Goal: Transaction & Acquisition: Purchase product/service

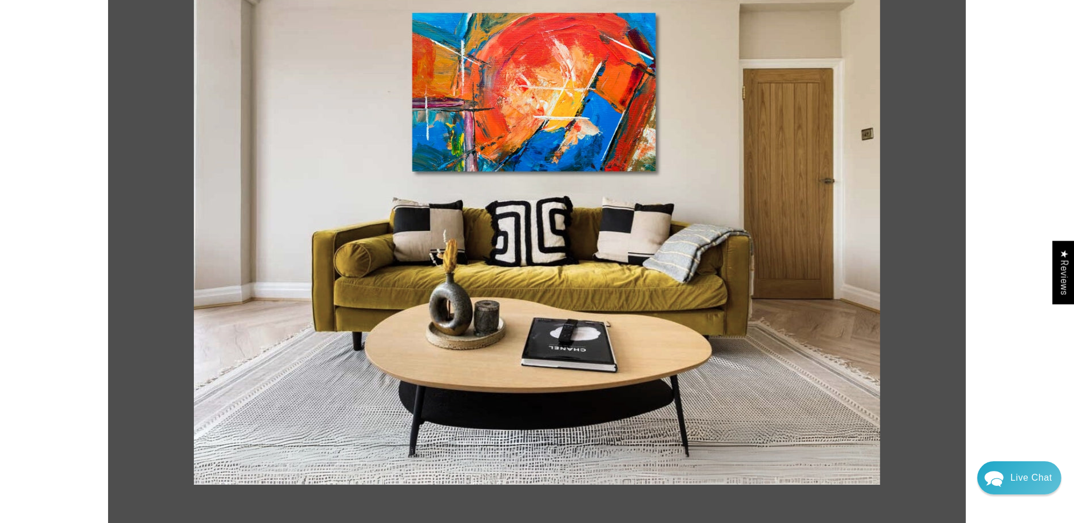
scroll to position [248, 0]
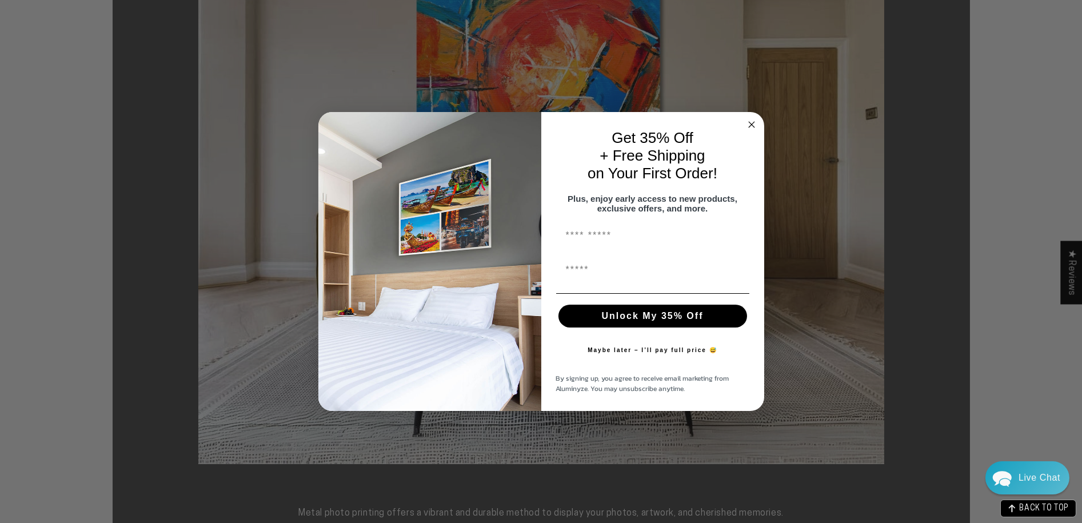
click at [539, 112] on div "Close dialog Get 35% Off + Free Shipping on Your First Order! Plus, enjoy early…" at bounding box center [541, 261] width 1082 height 523
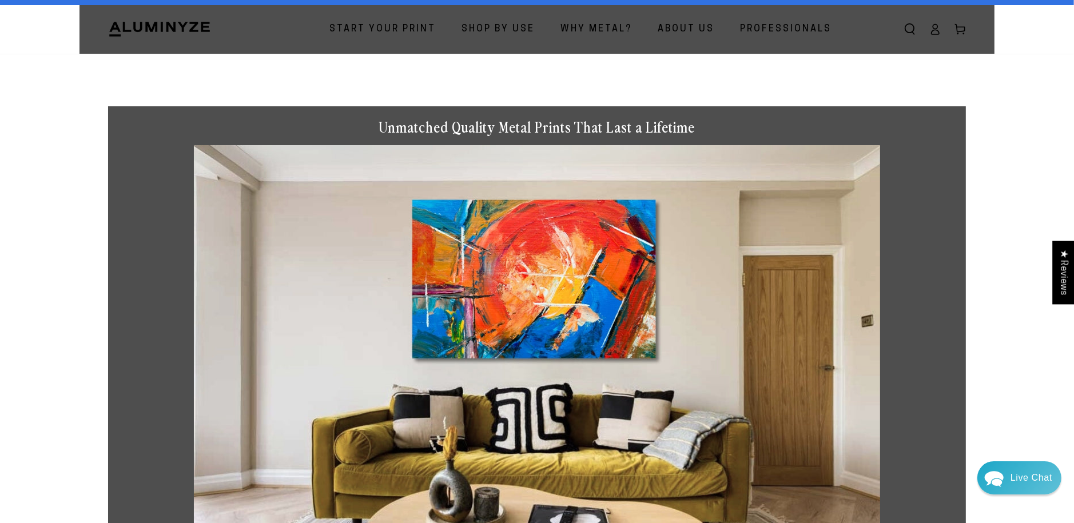
scroll to position [0, 0]
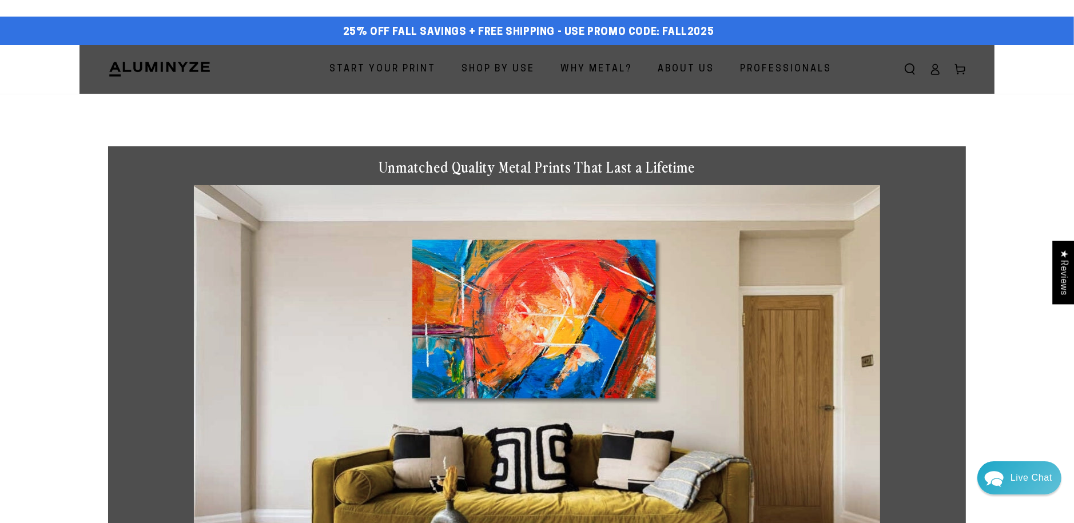
click at [350, 73] on span "Start Your Print" at bounding box center [382, 69] width 106 height 17
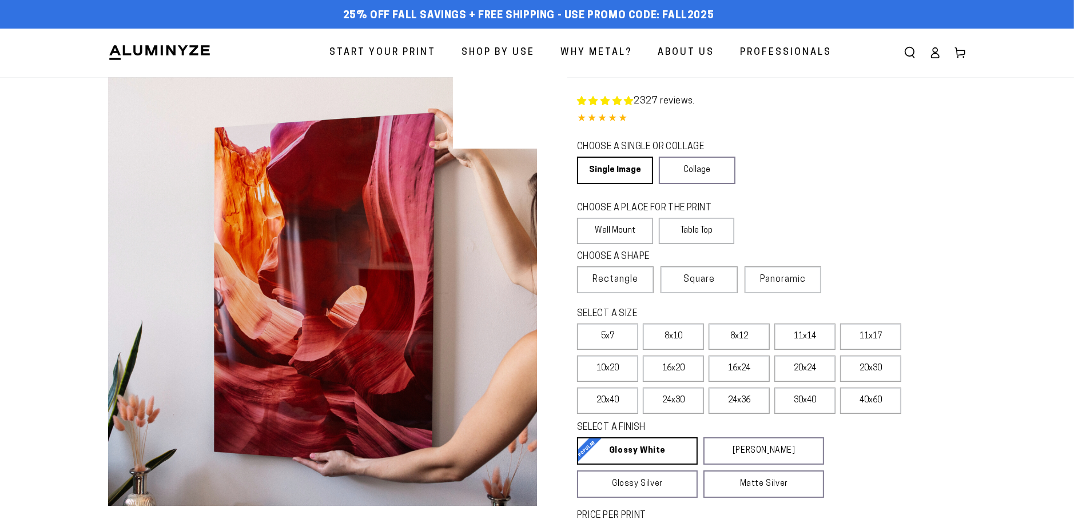
select select "**********"
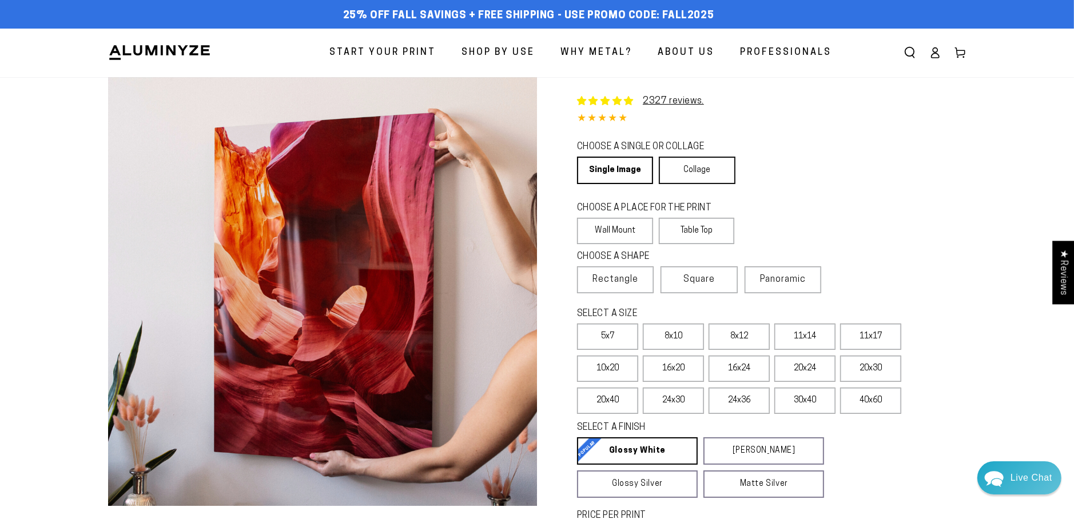
click at [703, 174] on link "Collage" at bounding box center [697, 170] width 76 height 27
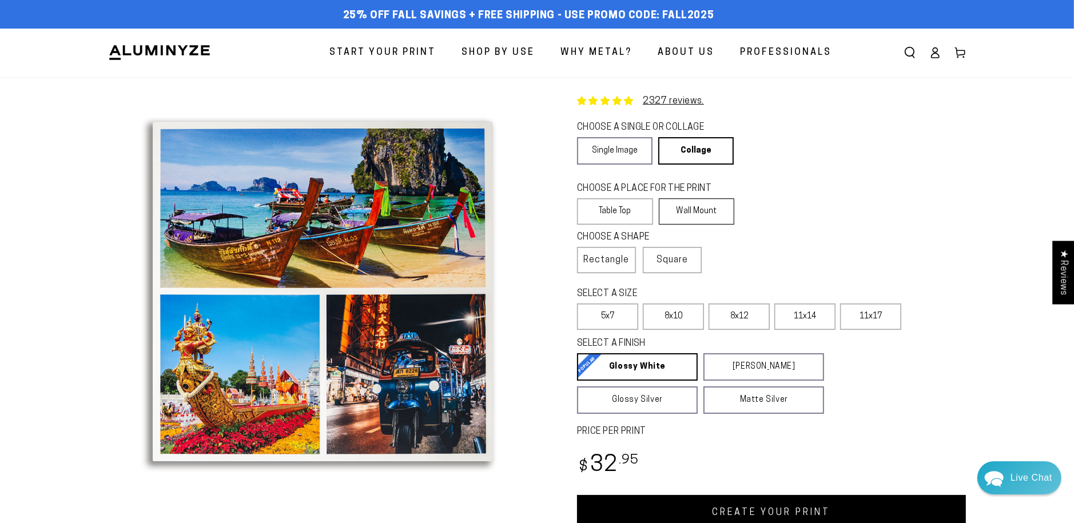
click at [711, 214] on label "Wall Mount" at bounding box center [697, 211] width 76 height 26
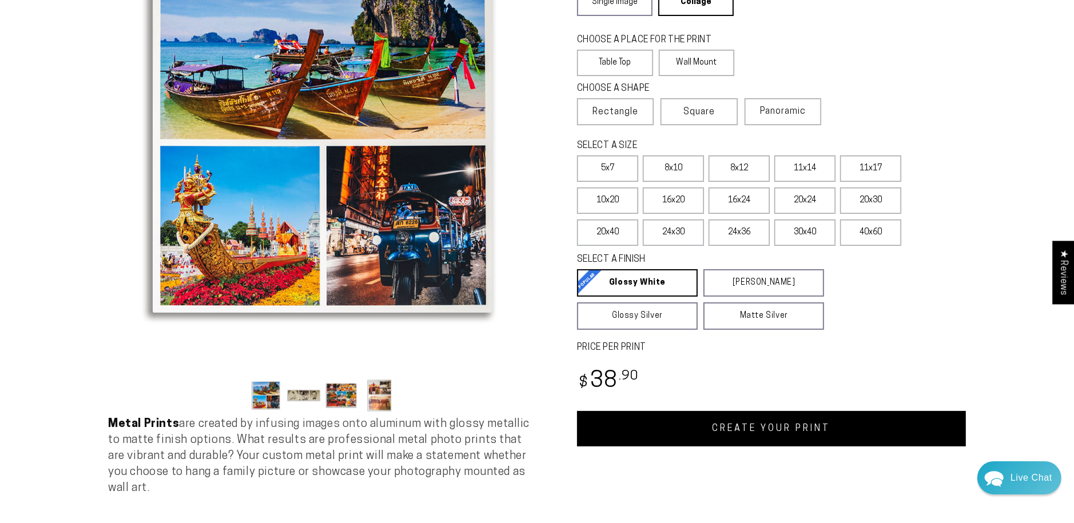
scroll to position [152, 0]
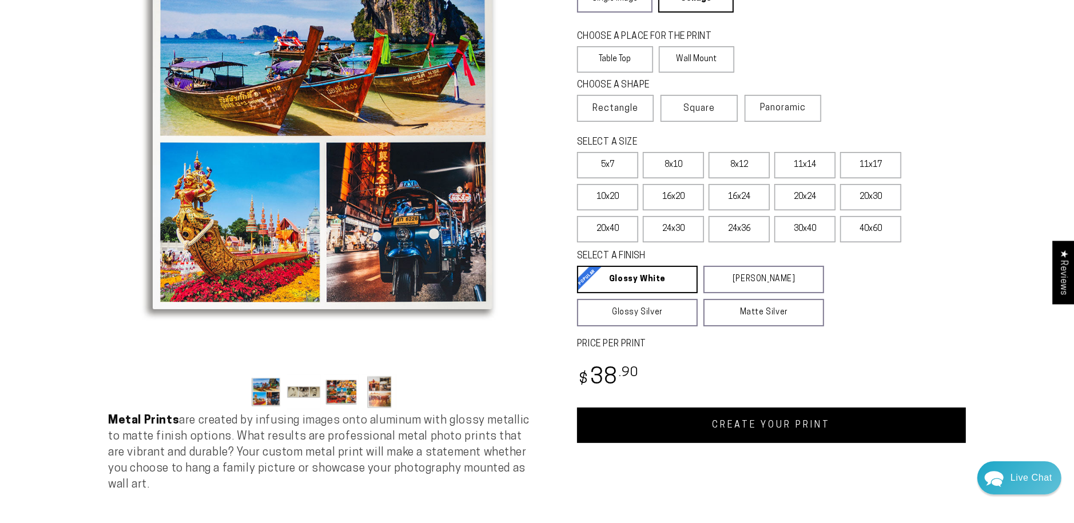
click at [340, 390] on button "Load image 3 in gallery view" at bounding box center [341, 391] width 34 height 35
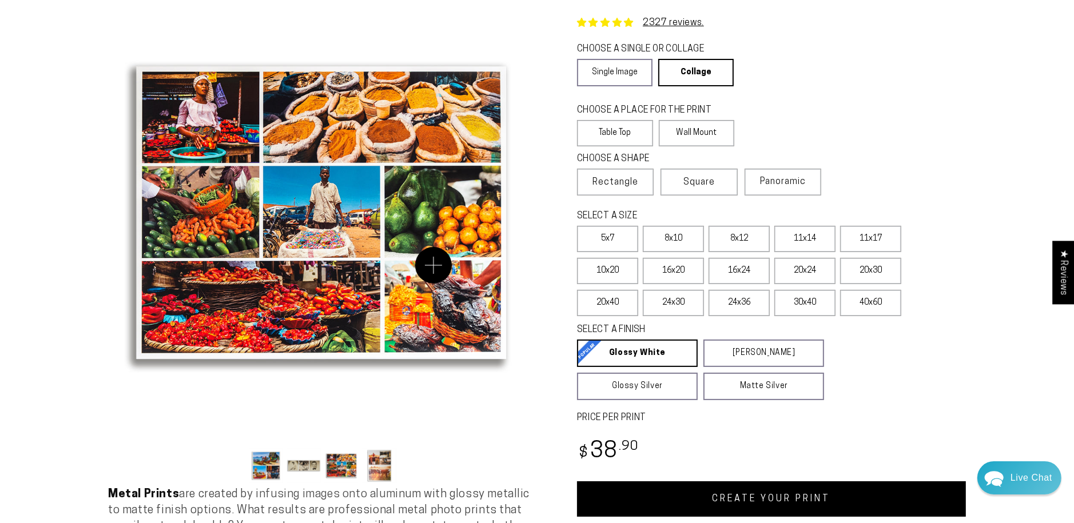
scroll to position [76, 0]
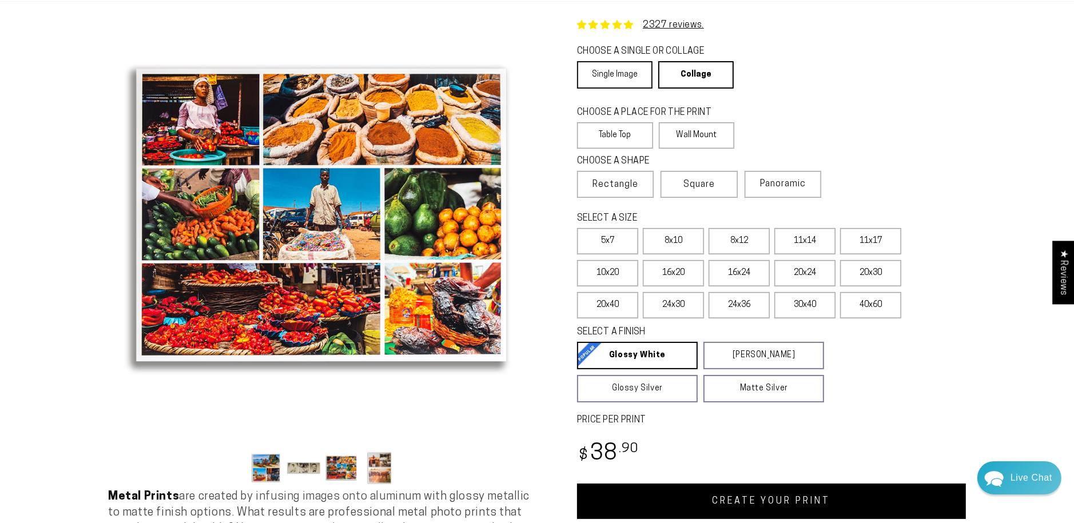
click at [624, 73] on link "Single Image" at bounding box center [614, 74] width 75 height 27
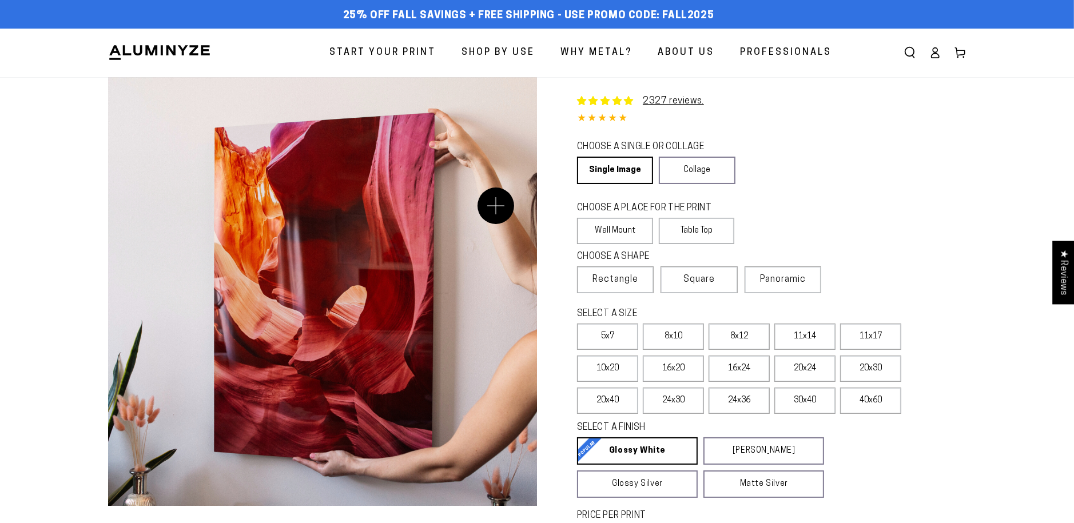
select select "**********"
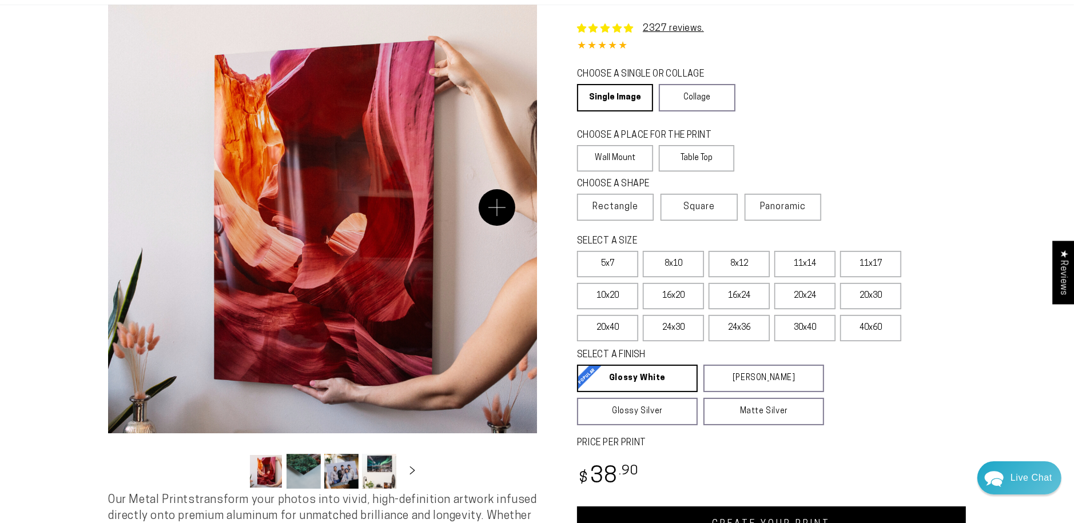
scroll to position [76, 0]
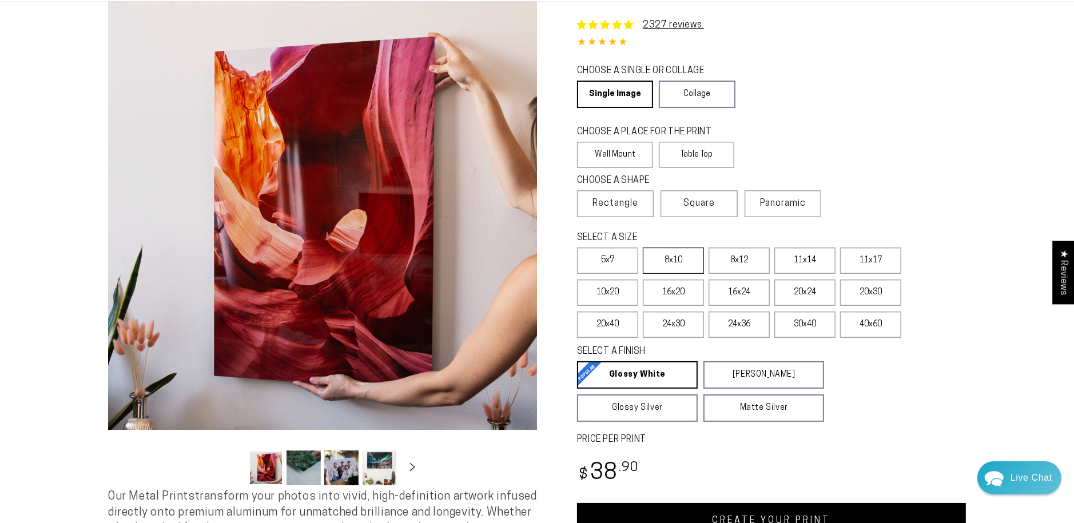
click at [664, 262] on label "8x10" at bounding box center [673, 261] width 61 height 26
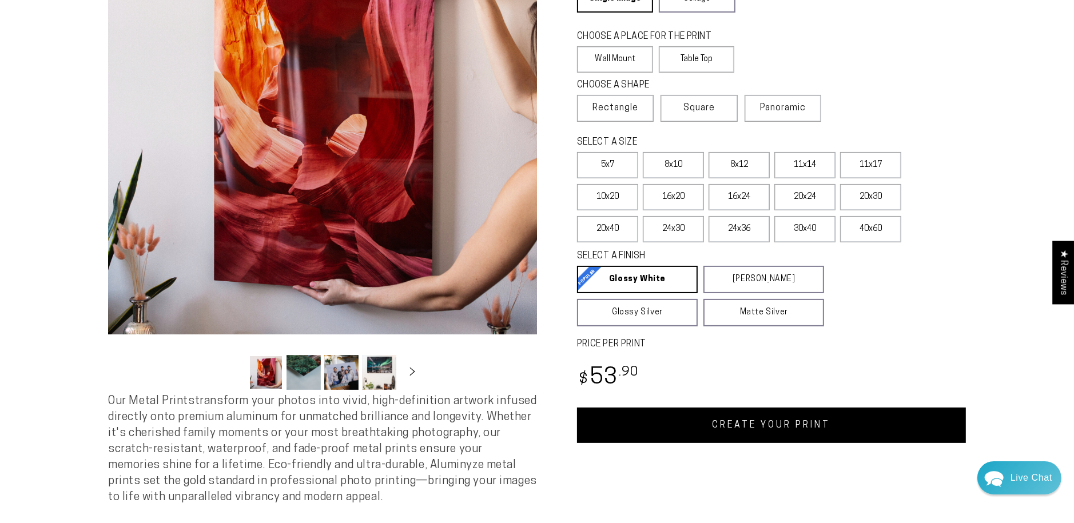
scroll to position [152, 0]
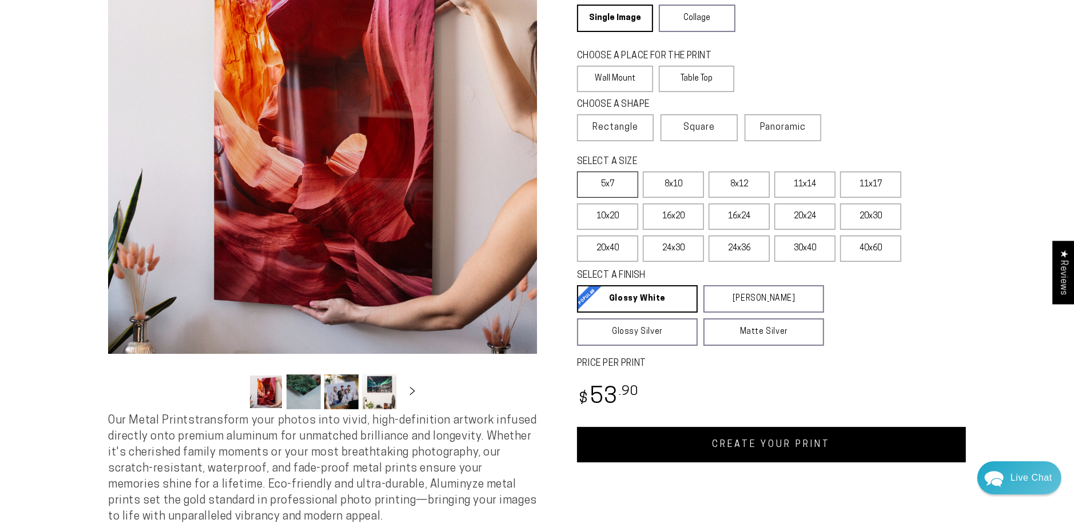
click at [609, 186] on label "5x7" at bounding box center [607, 185] width 61 height 26
click at [726, 184] on label "8x12" at bounding box center [738, 185] width 61 height 26
click at [669, 184] on label "8x10" at bounding box center [673, 185] width 61 height 26
